Goal: Task Accomplishment & Management: Manage account settings

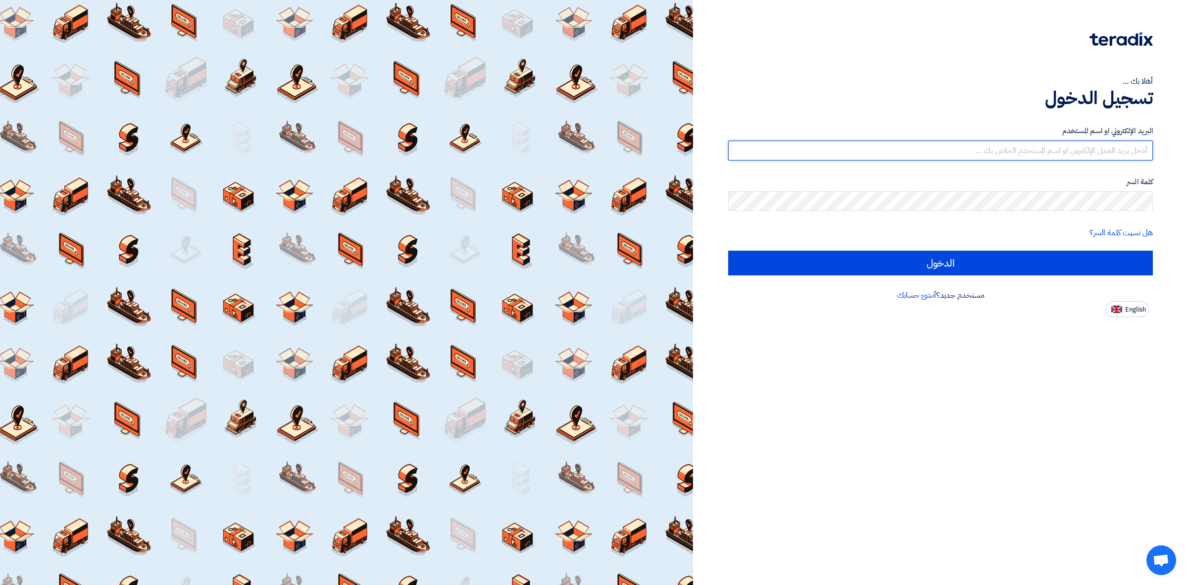
click at [799, 151] on input "text" at bounding box center [940, 151] width 425 height 20
type input "[EMAIL_ADDRESS][DOMAIN_NAME]"
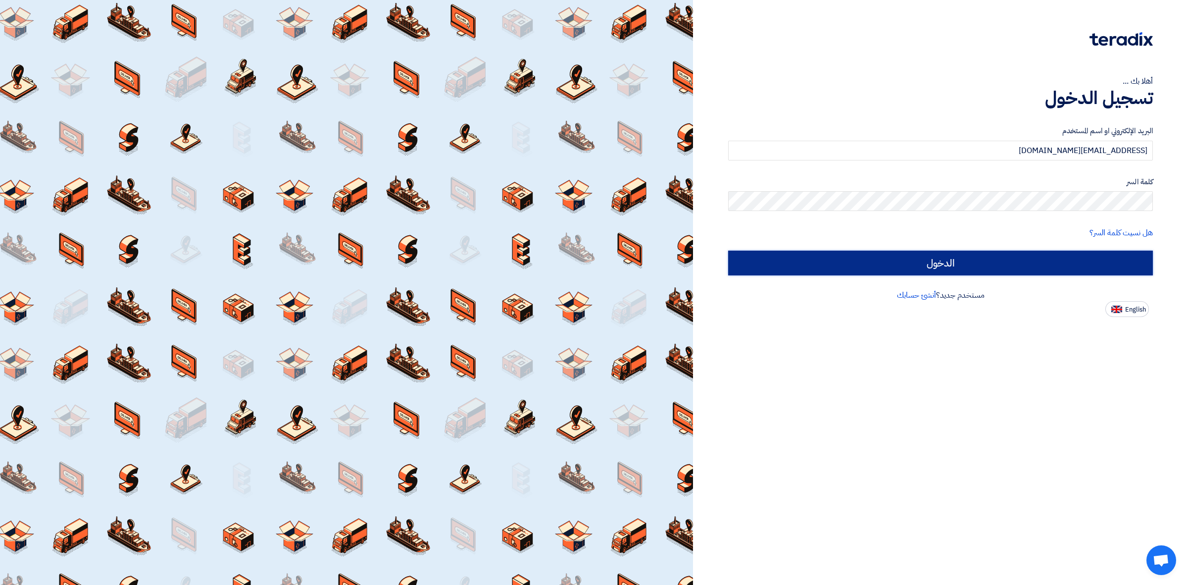
click at [781, 268] on input "الدخول" at bounding box center [940, 262] width 425 height 25
type input "Sign in"
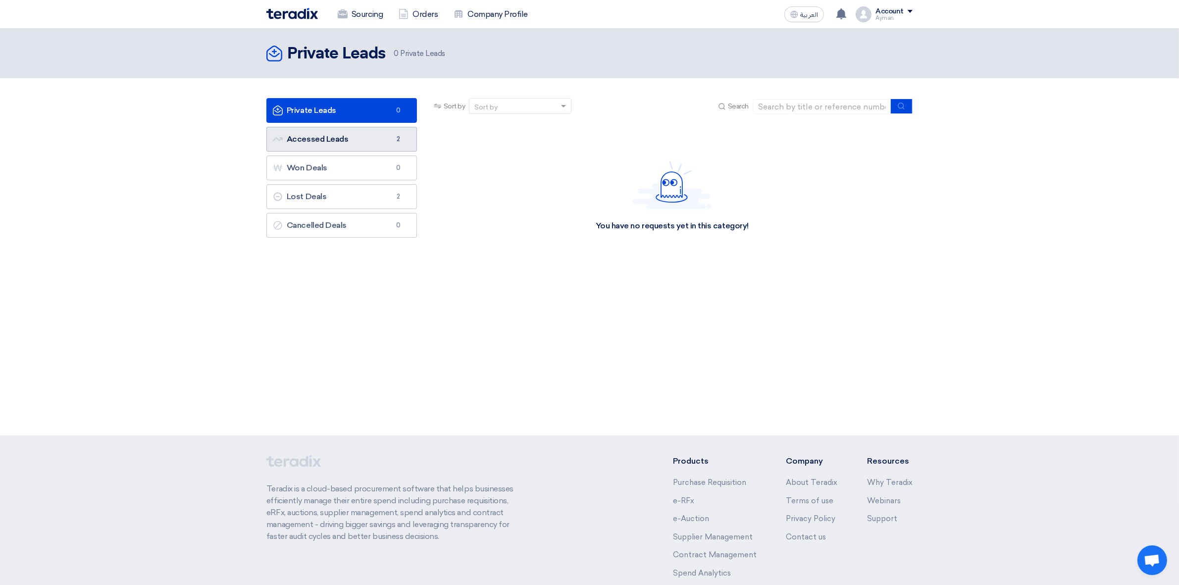
click at [369, 136] on link "Accessed Leads Accessed Leads 2" at bounding box center [341, 139] width 150 height 25
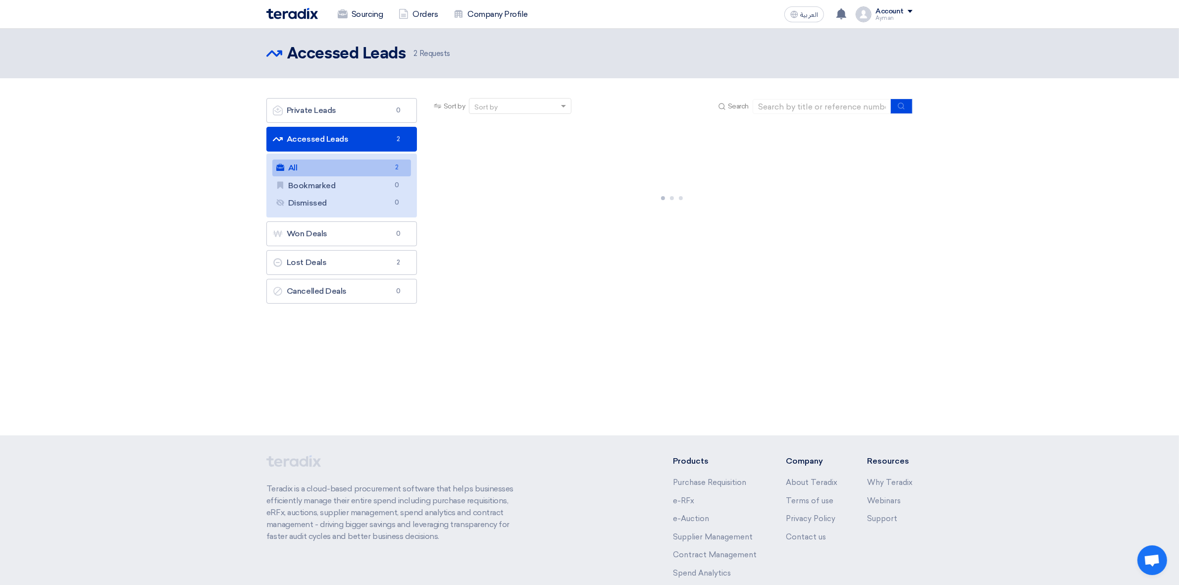
click at [365, 163] on link "All All 2" at bounding box center [341, 167] width 139 height 17
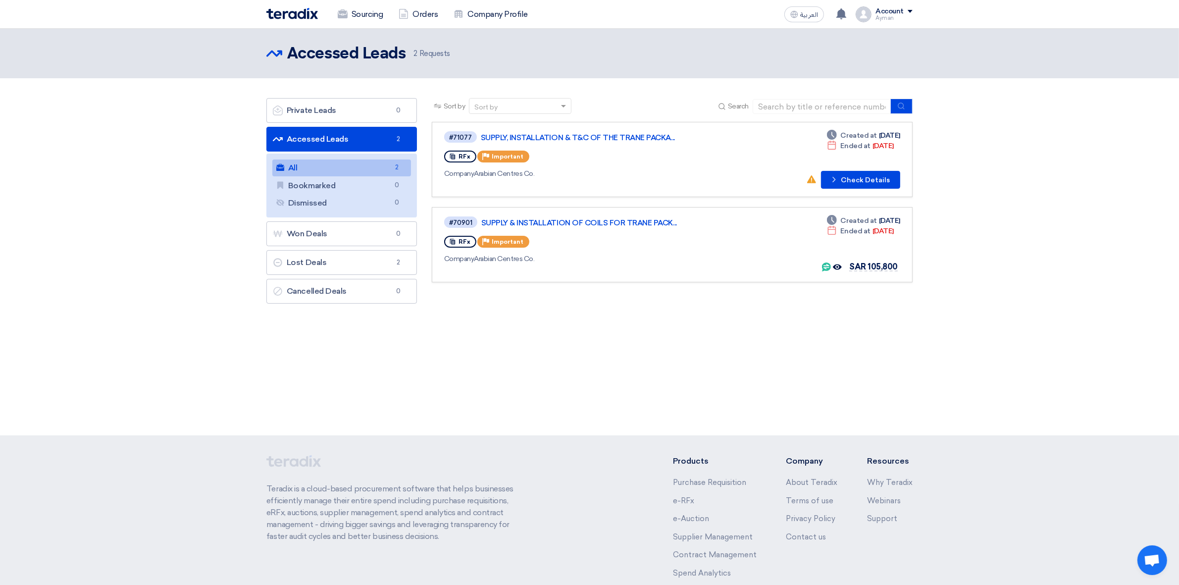
click at [895, 15] on div "Account" at bounding box center [889, 11] width 28 height 8
click at [850, 116] on li "Logout" at bounding box center [860, 116] width 103 height 19
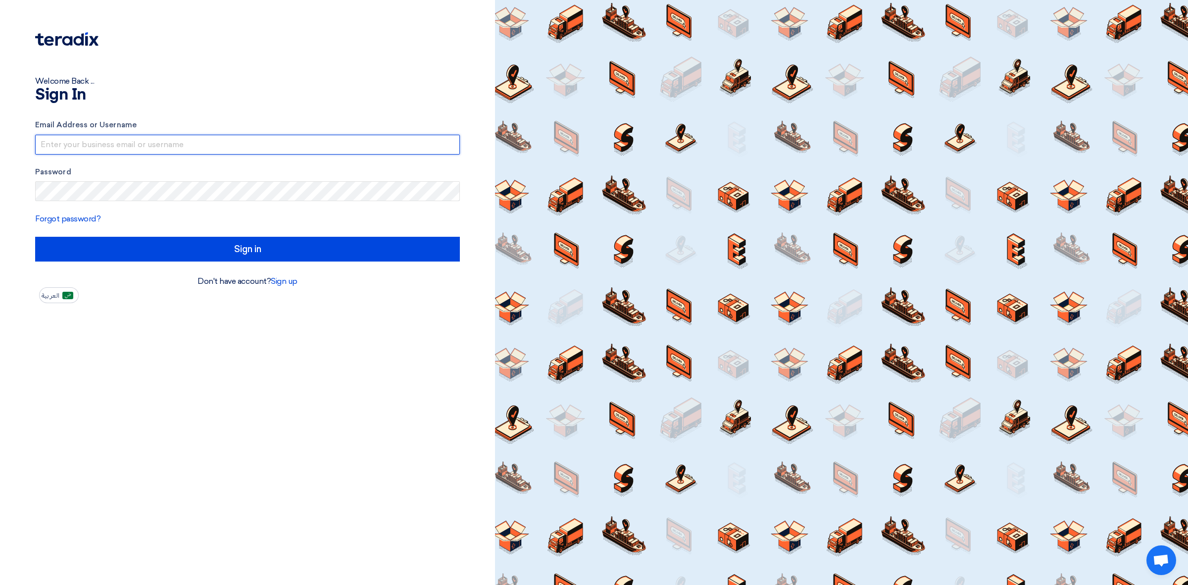
click at [183, 137] on input "text" at bounding box center [247, 145] width 425 height 20
type input "[EMAIL_ADDRESS][DOMAIN_NAME]"
click at [162, 208] on form "Email Address or Username [EMAIL_ADDRESS][DOMAIN_NAME] Password Forgot password…" at bounding box center [247, 190] width 425 height 142
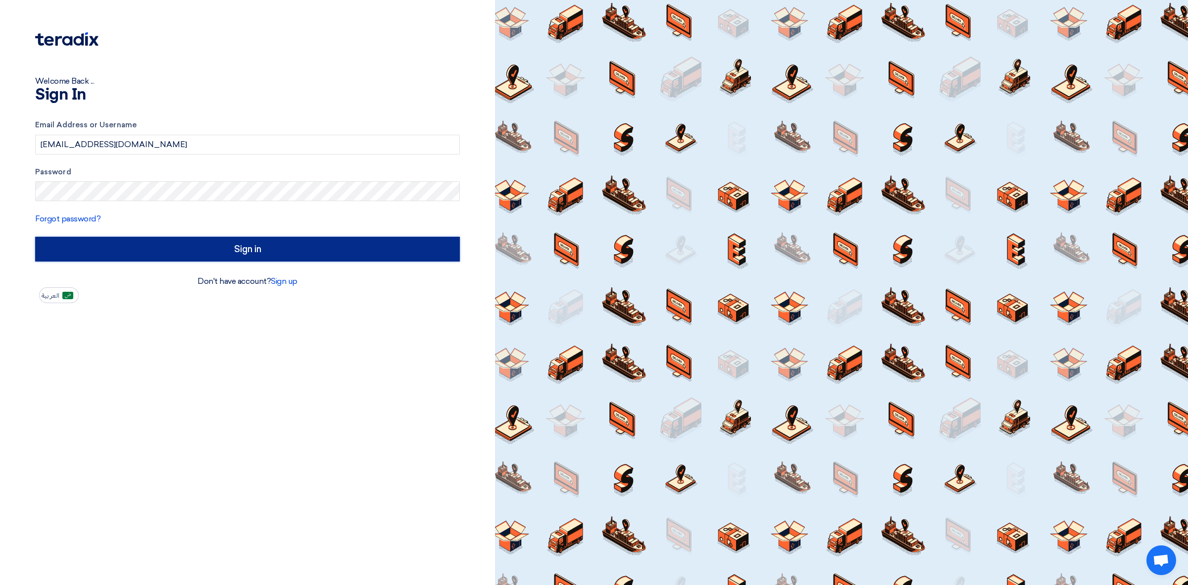
click at [306, 242] on input "Sign in" at bounding box center [247, 249] width 425 height 25
type input "الدخول"
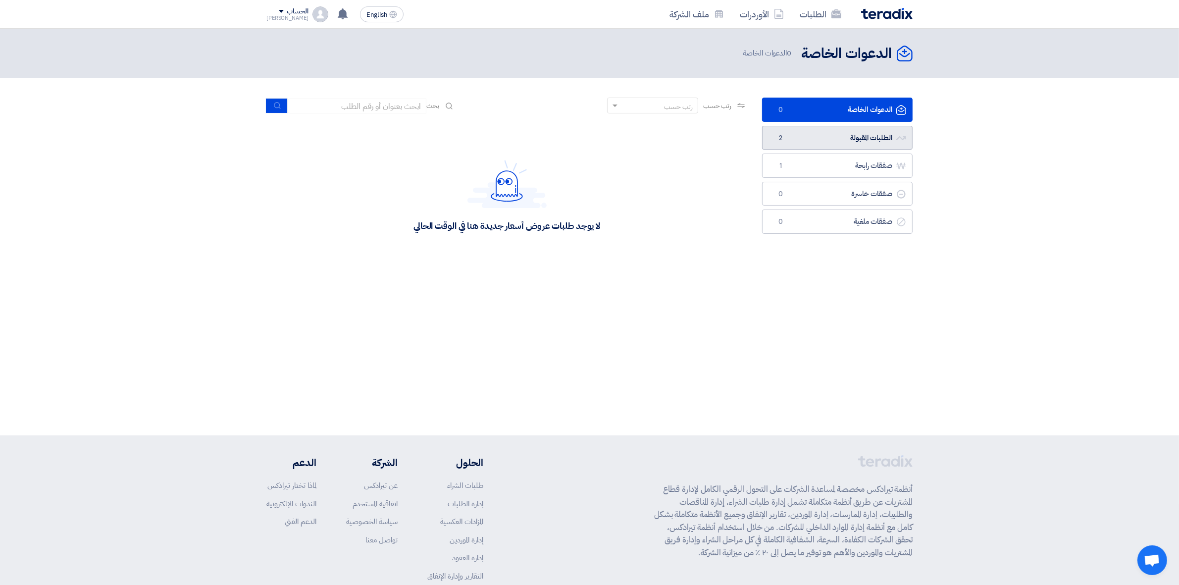
click at [844, 144] on link "الطلبات المقبولة الطلبات المقبولة 2" at bounding box center [837, 138] width 150 height 24
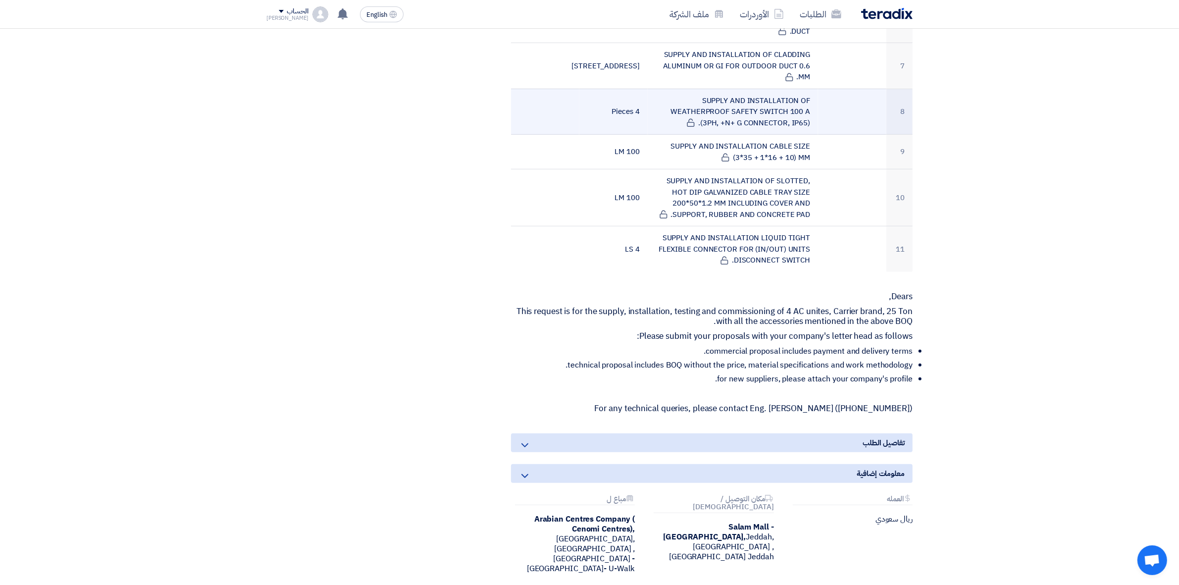
scroll to position [681, 0]
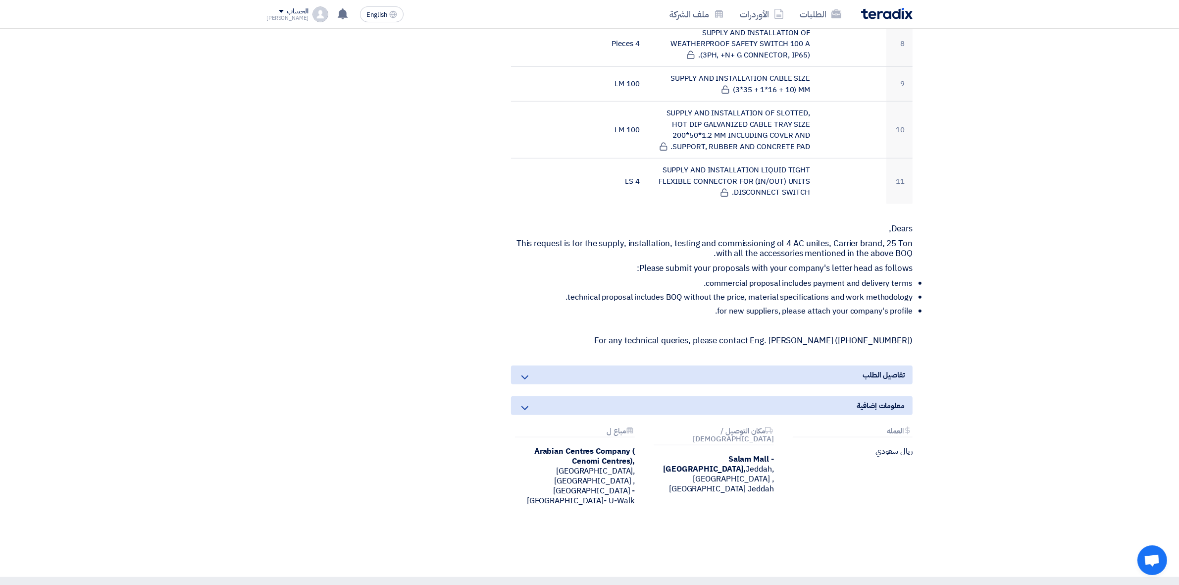
click at [567, 399] on div "معلومات إضافية" at bounding box center [711, 405] width 401 height 19
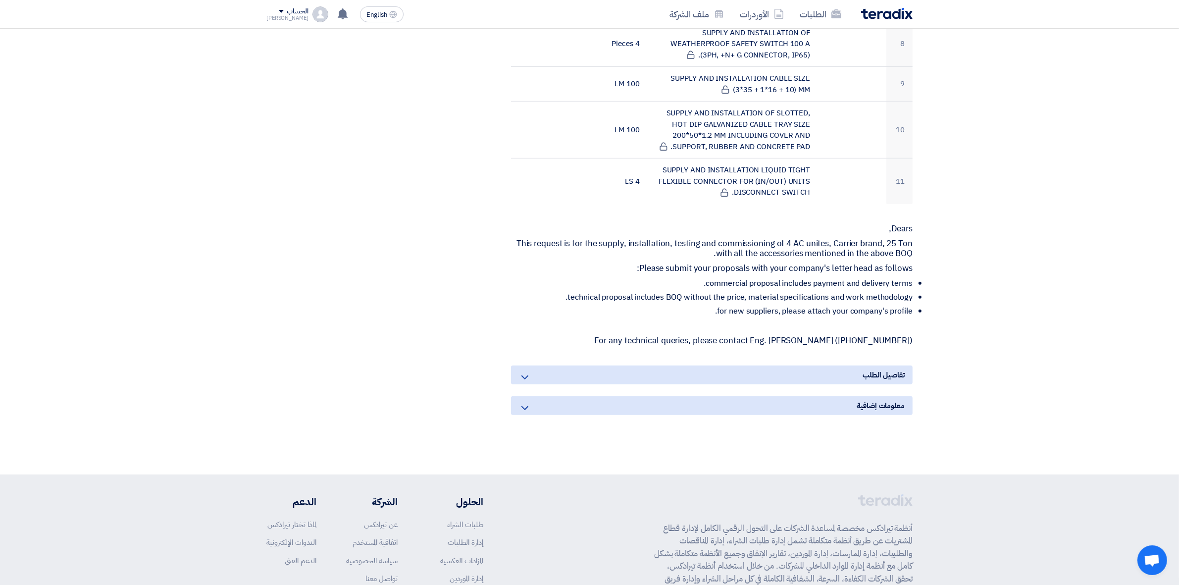
click at [578, 379] on div "تفاصيل الطلب" at bounding box center [711, 374] width 401 height 19
click at [578, 402] on div "معلومات إضافية" at bounding box center [711, 405] width 401 height 19
